Goal: Task Accomplishment & Management: Manage account settings

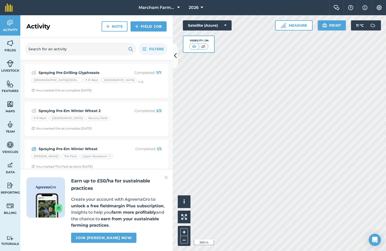
click at [116, 123] on div "Spraying Pre-Em Winter Wheat 2 Completed : 3 / 3 F R West Green Field South Rec…" at bounding box center [96, 119] width 138 height 29
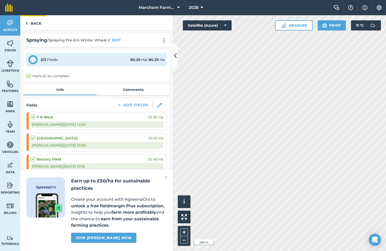
click at [37, 19] on link "Back" at bounding box center [33, 22] width 26 height 15
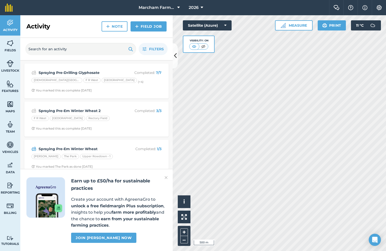
scroll to position [2, 0]
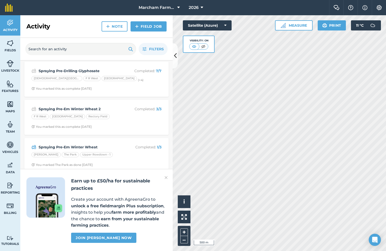
click at [123, 156] on div "Heath Barn The Park Upper Rowdown - 1" at bounding box center [96, 155] width 130 height 7
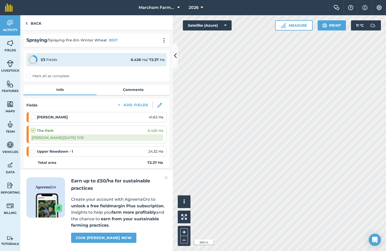
click at [30, 118] on li "Heath Barn 41.62 Ha" at bounding box center [96, 117] width 140 height 10
click at [34, 149] on label at bounding box center [34, 149] width 6 height 0
click at [34, 152] on input "checkbox" at bounding box center [32, 150] width 3 height 3
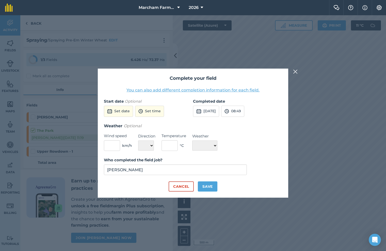
click at [130, 110] on button "Set date" at bounding box center [118, 111] width 29 height 11
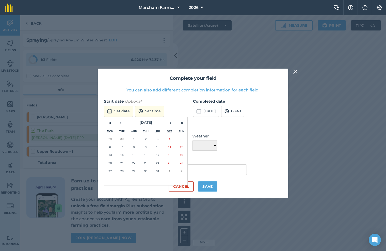
click at [121, 145] on button "7" at bounding box center [122, 147] width 12 height 8
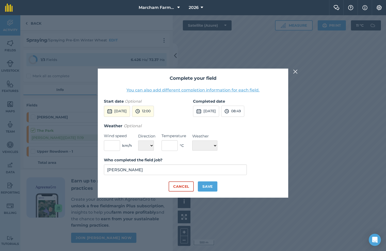
click at [206, 107] on button "7th Oct 2025" at bounding box center [206, 111] width 26 height 11
click at [212, 149] on button "7" at bounding box center [211, 147] width 12 height 8
click at [207, 184] on button "Save" at bounding box center [208, 186] width 20 height 10
checkbox input "true"
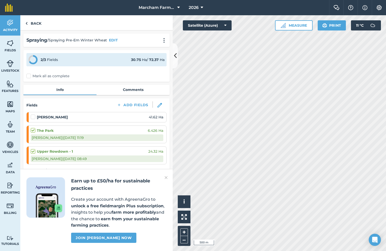
click at [32, 114] on label at bounding box center [34, 114] width 6 height 0
click at [32, 118] on input "checkbox" at bounding box center [32, 115] width 3 height 3
checkbox input "false"
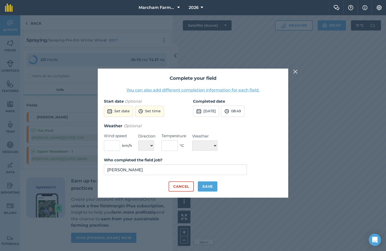
click at [124, 111] on button "Set date" at bounding box center [118, 111] width 29 height 11
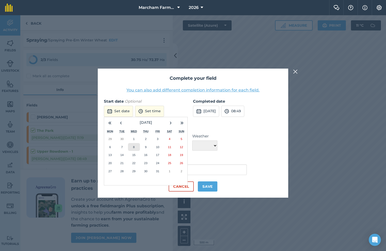
click at [133, 148] on button "8" at bounding box center [134, 147] width 12 height 8
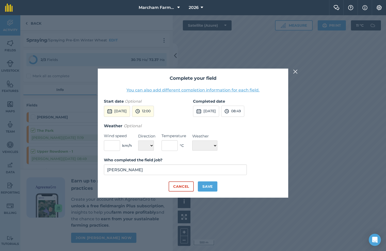
click at [219, 110] on button "7th Oct 2025" at bounding box center [206, 111] width 26 height 11
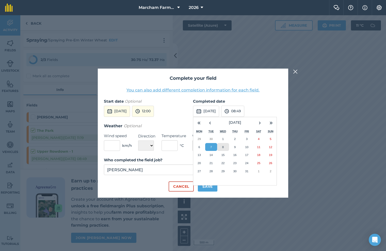
click at [224, 145] on button "8" at bounding box center [223, 147] width 12 height 8
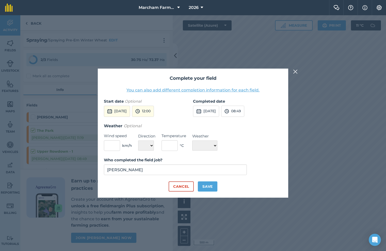
click at [205, 189] on button "Save" at bounding box center [208, 186] width 20 height 10
checkbox input "true"
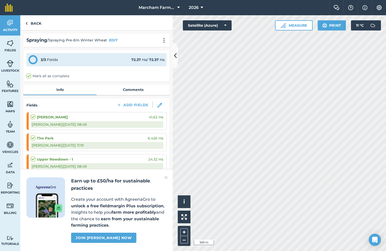
click at [166, 179] on img at bounding box center [166, 177] width 3 height 6
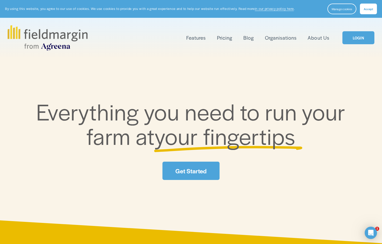
click at [373, 7] on button "Accept" at bounding box center [368, 9] width 17 height 11
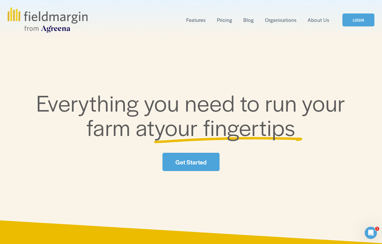
click at [360, 23] on link "LOGIN" at bounding box center [359, 19] width 32 height 13
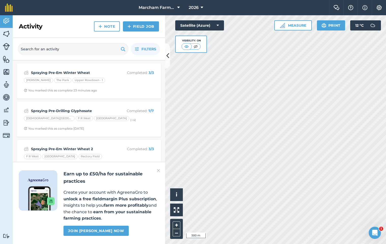
click at [377, 10] on button "Settings" at bounding box center [379, 7] width 14 height 15
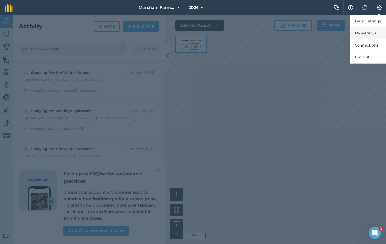
click at [374, 35] on button "My settings" at bounding box center [368, 33] width 36 height 12
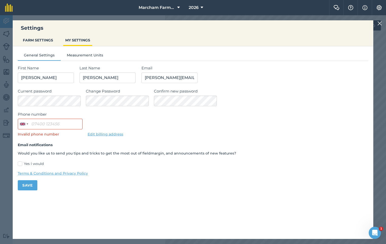
click at [43, 38] on button "FARM SETTINGS" at bounding box center [38, 40] width 34 height 10
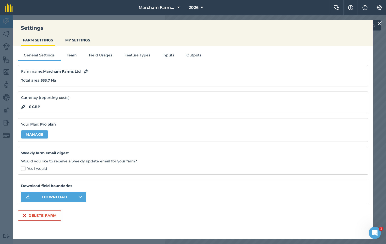
click at [36, 136] on link "Manage" at bounding box center [34, 134] width 27 height 8
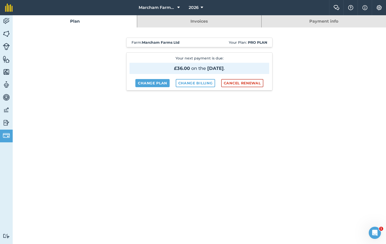
click at [214, 23] on link "Invoices" at bounding box center [199, 21] width 124 height 12
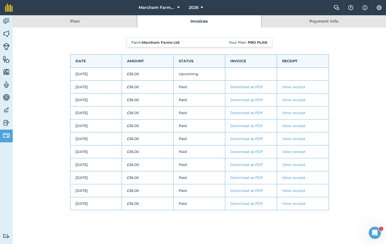
click at [8, 9] on img at bounding box center [9, 8] width 8 height 8
